Goal: Information Seeking & Learning: Find specific fact

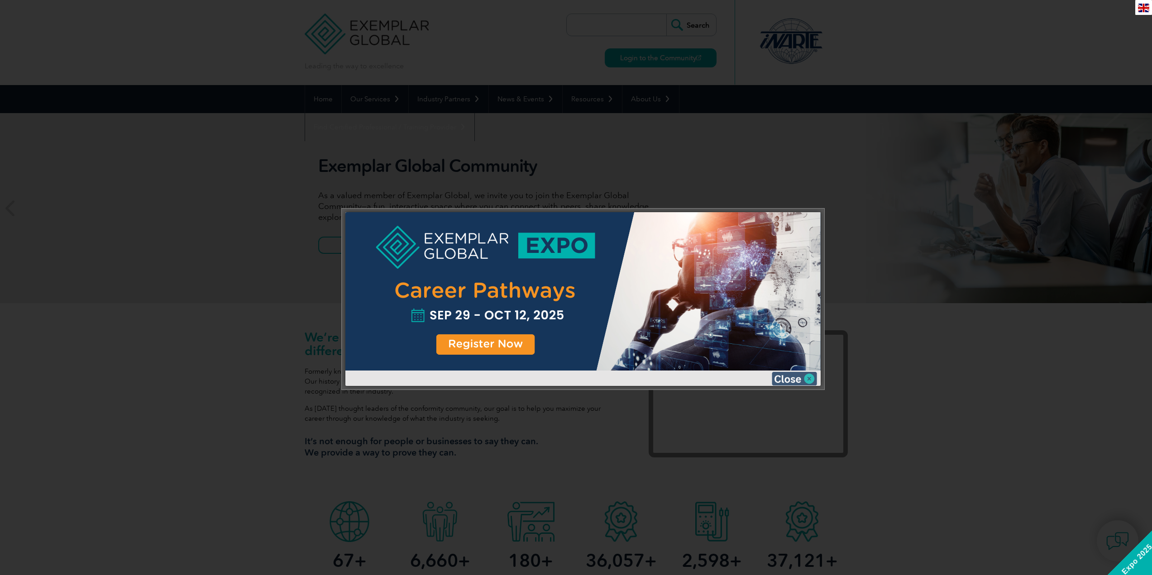
click at [798, 381] on img at bounding box center [794, 379] width 45 height 14
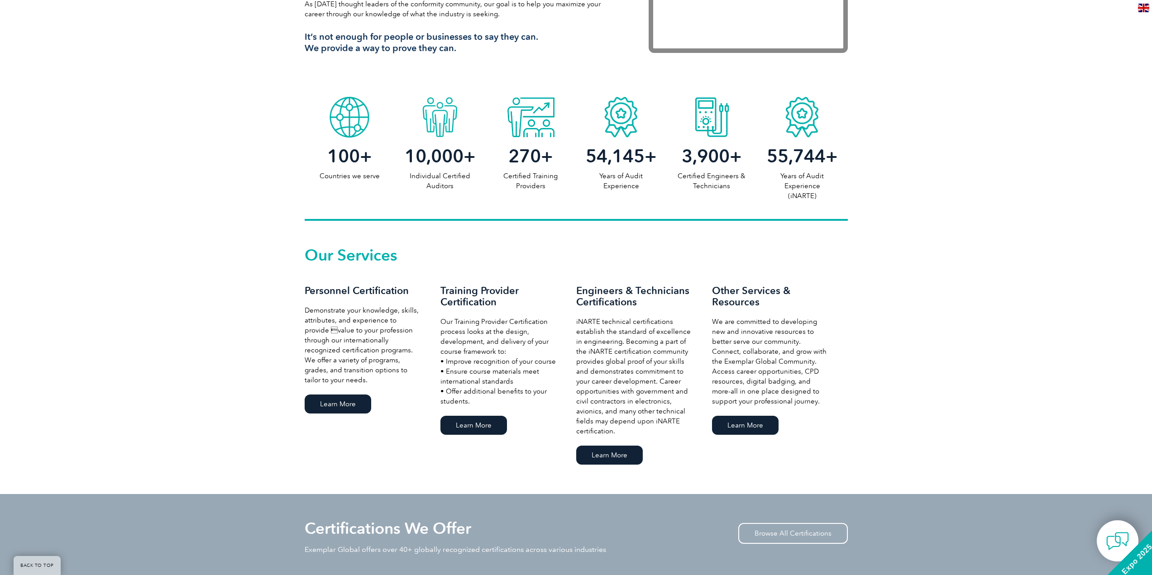
scroll to position [453, 0]
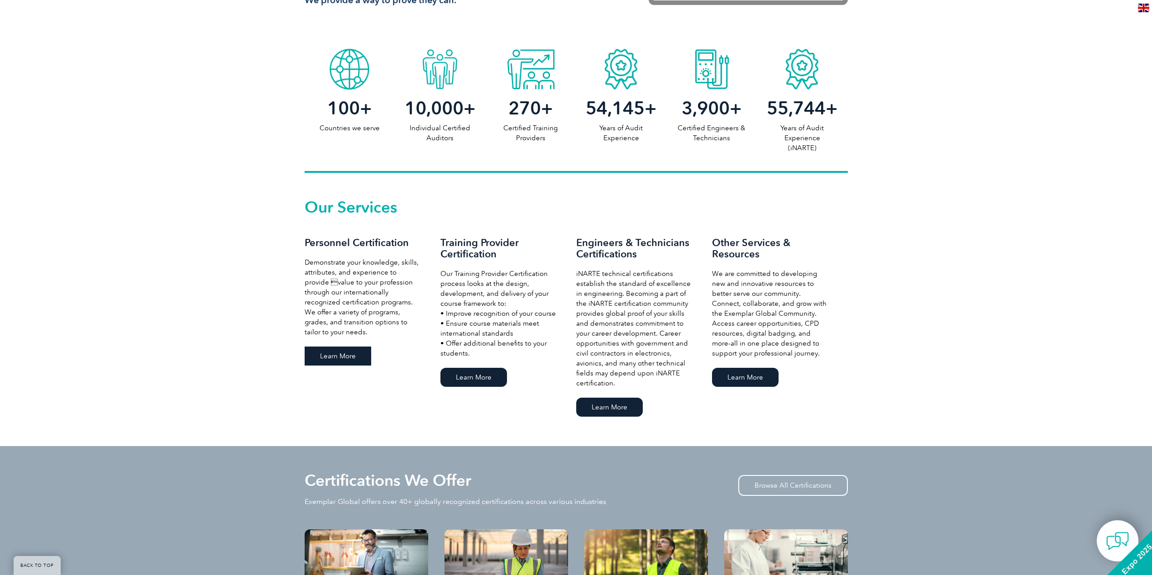
click at [340, 352] on link "Learn More" at bounding box center [338, 356] width 67 height 19
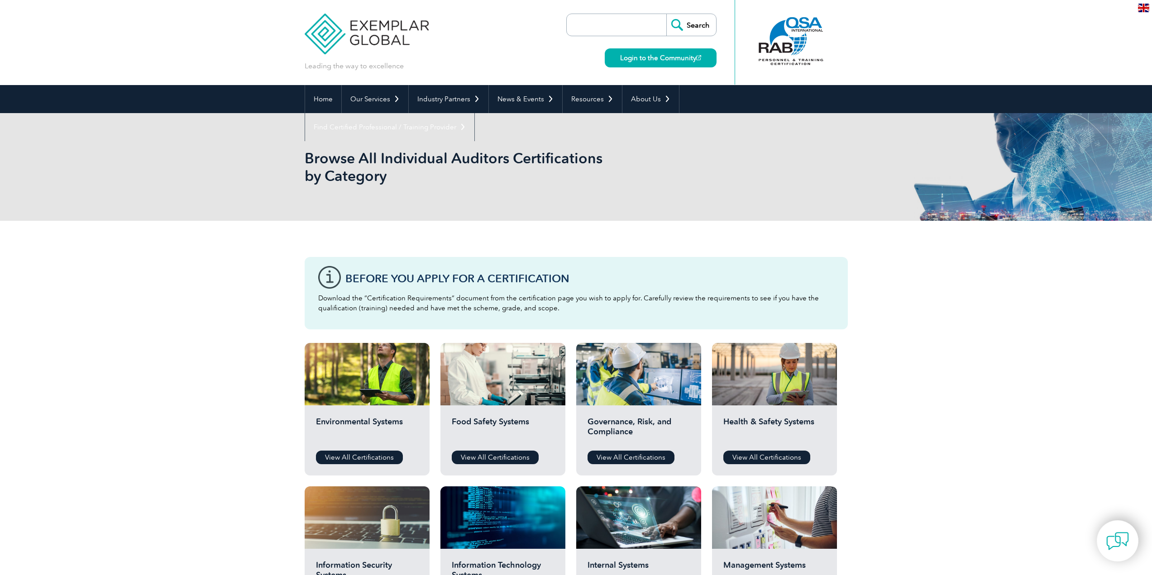
click at [601, 26] on input "search" at bounding box center [618, 25] width 95 height 22
type input "o"
click at [601, 26] on input "o" at bounding box center [618, 25] width 95 height 22
type input "iso 15189"
click at [666, 14] on input "Search" at bounding box center [691, 25] width 50 height 22
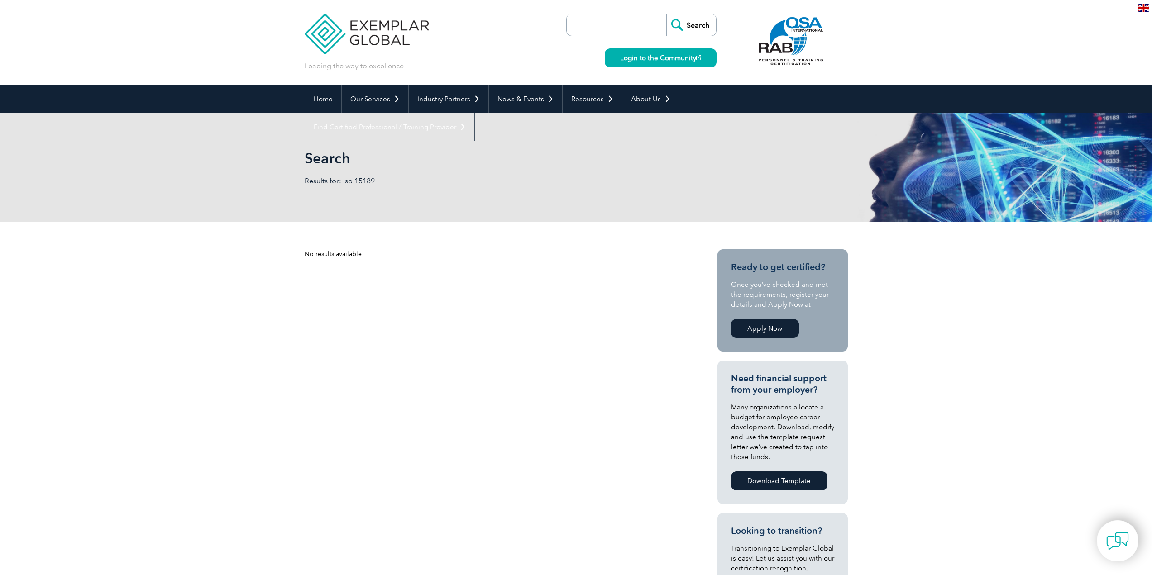
click at [452, 382] on div "No results available Ready to get certified? Once you’ve checked and met the re…" at bounding box center [576, 515] width 543 height 587
